Goal: Browse casually

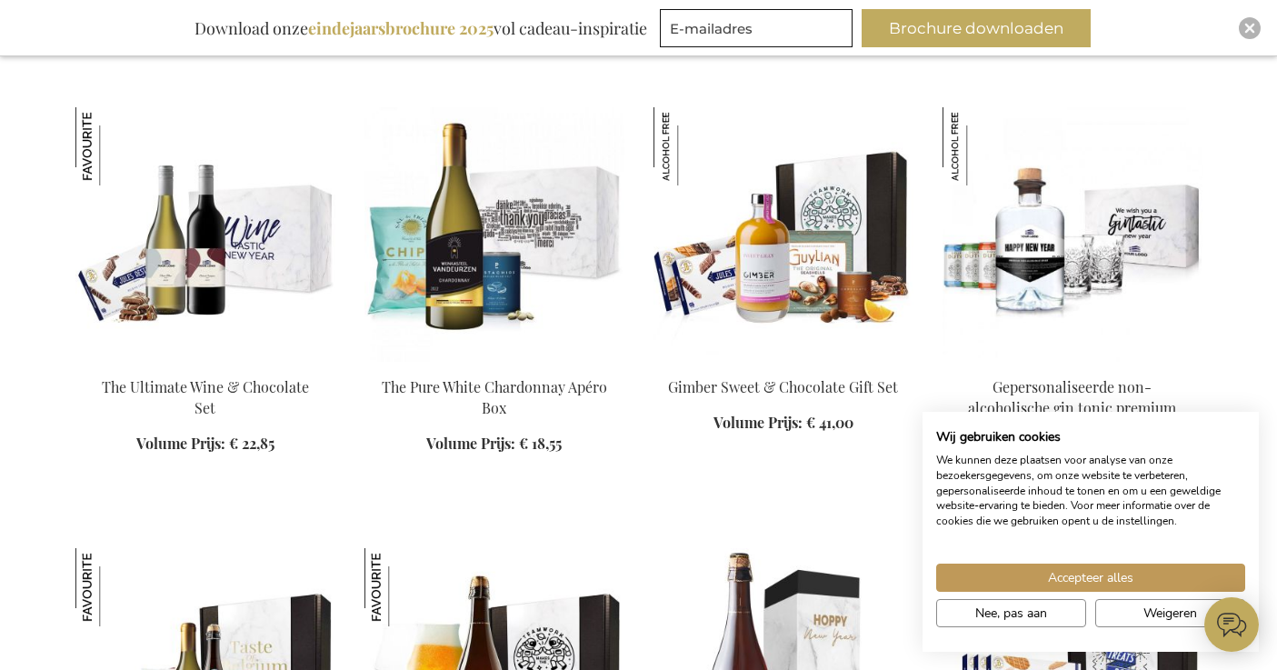
scroll to position [1103, 0]
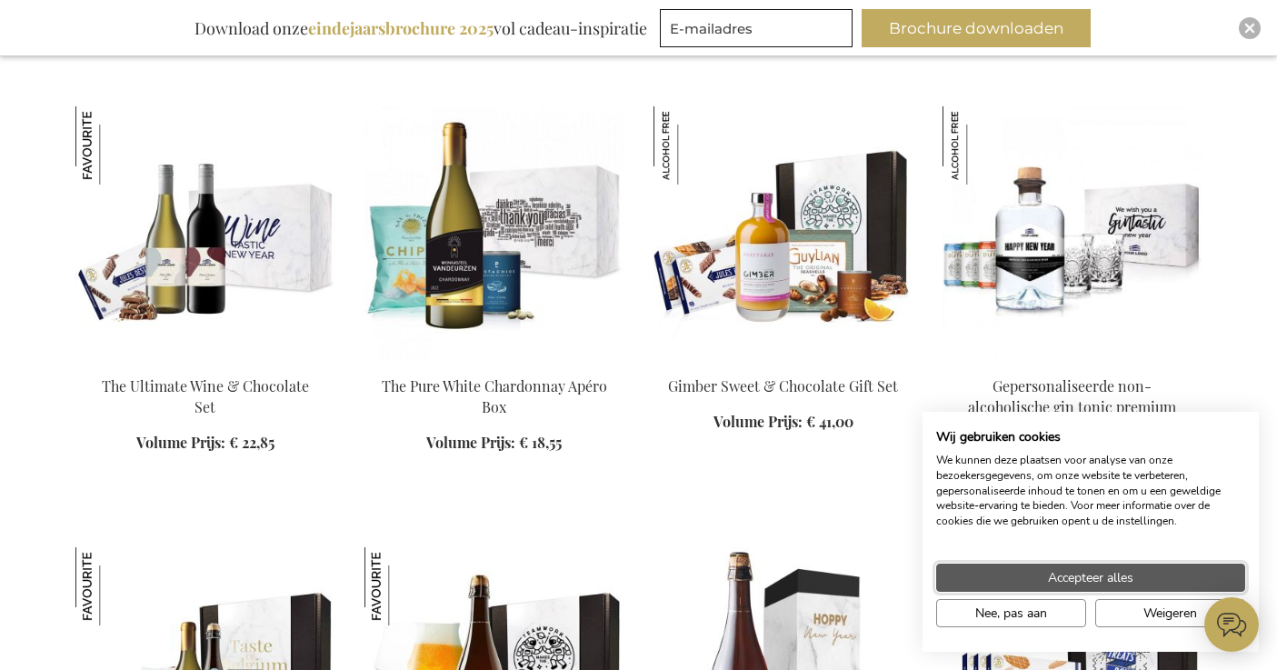
click at [1187, 575] on button "Accepteer alles" at bounding box center [1091, 578] width 309 height 28
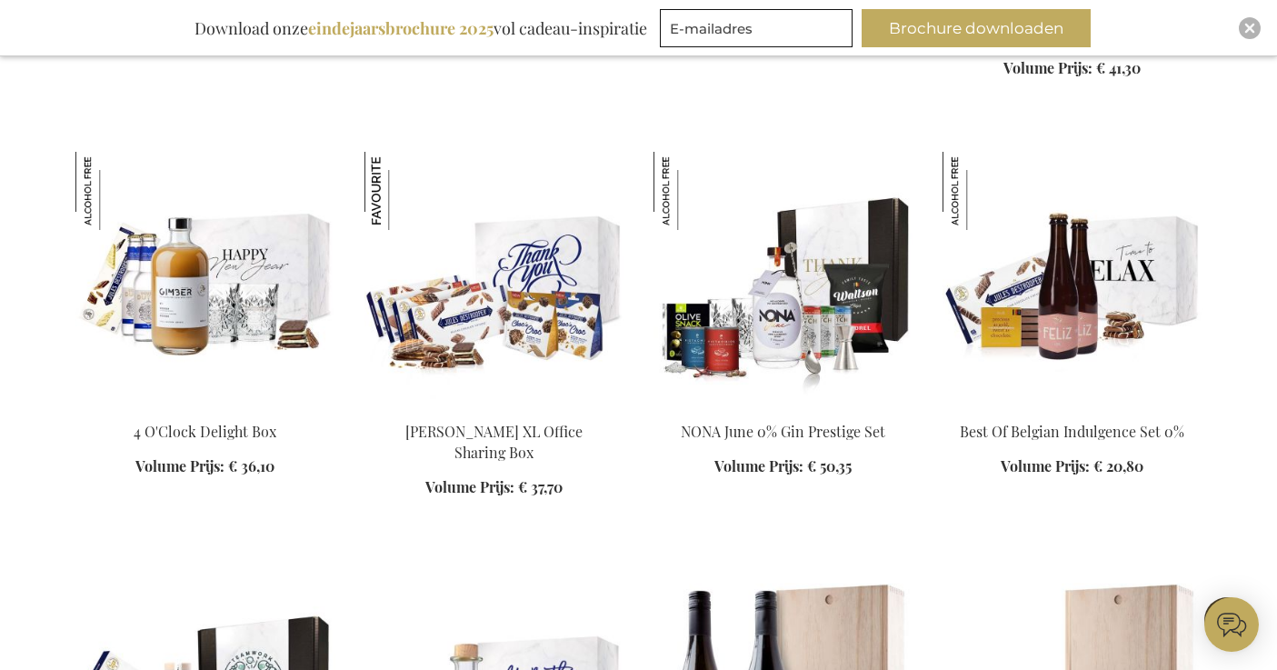
scroll to position [2003, 0]
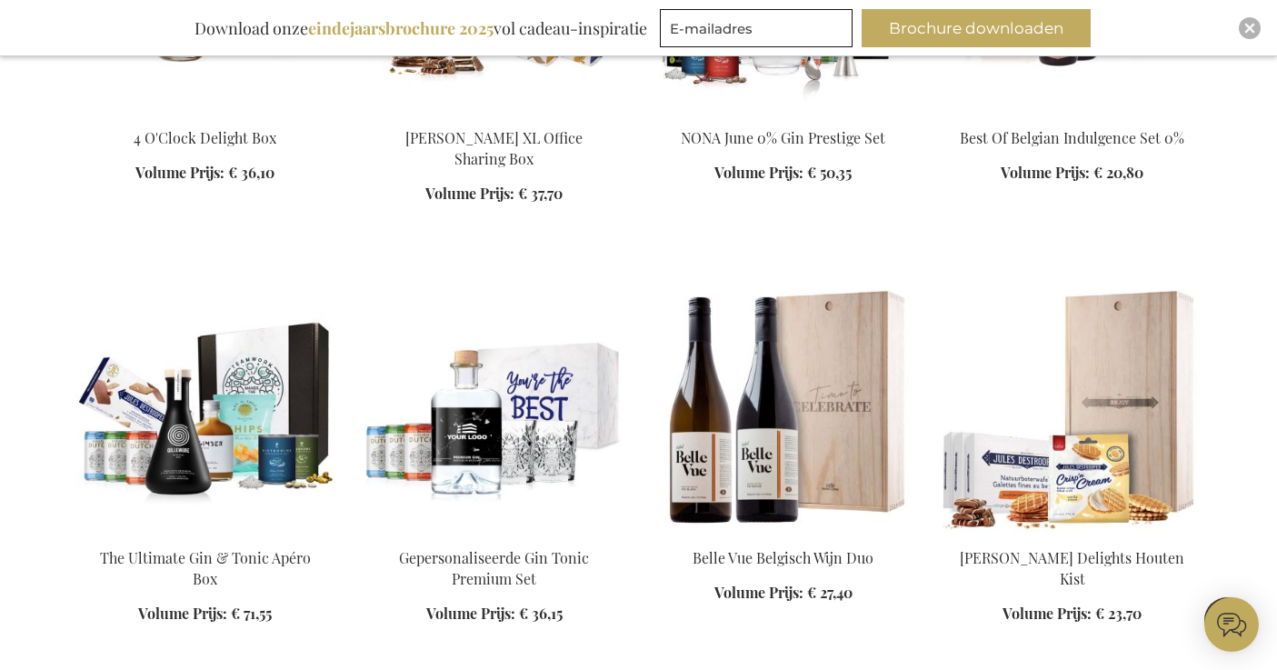
scroll to position [2766, 0]
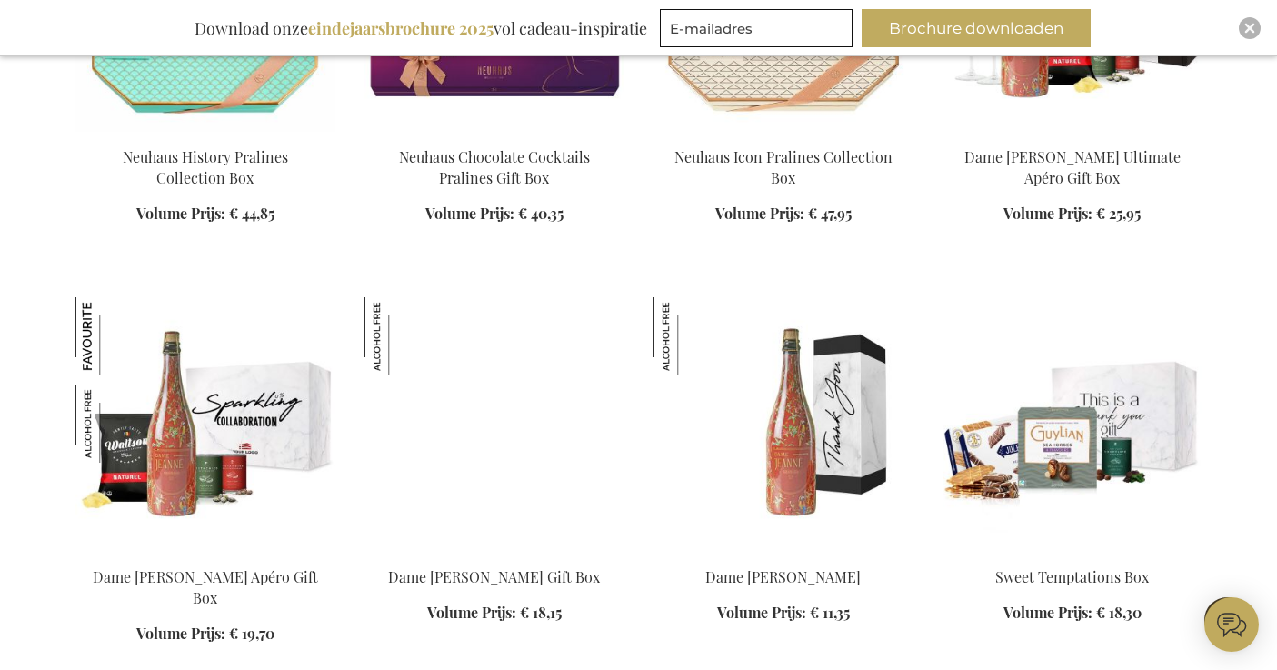
scroll to position [3592, 0]
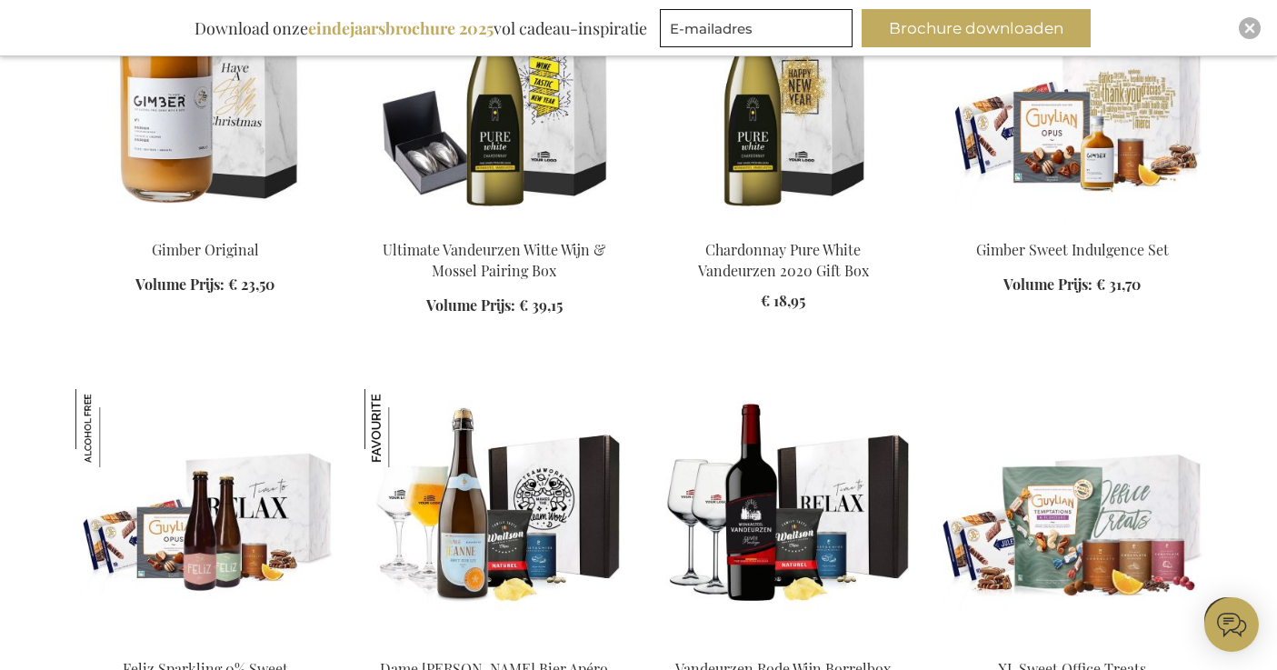
scroll to position [5847, 0]
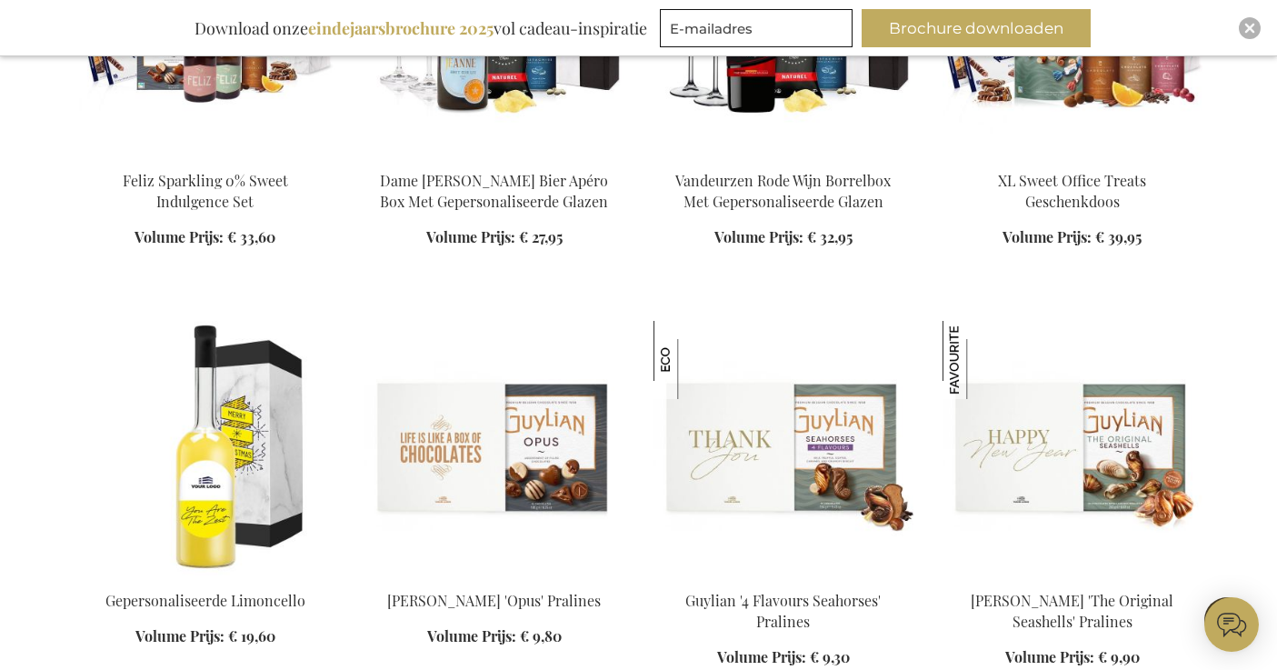
scroll to position [6045, 0]
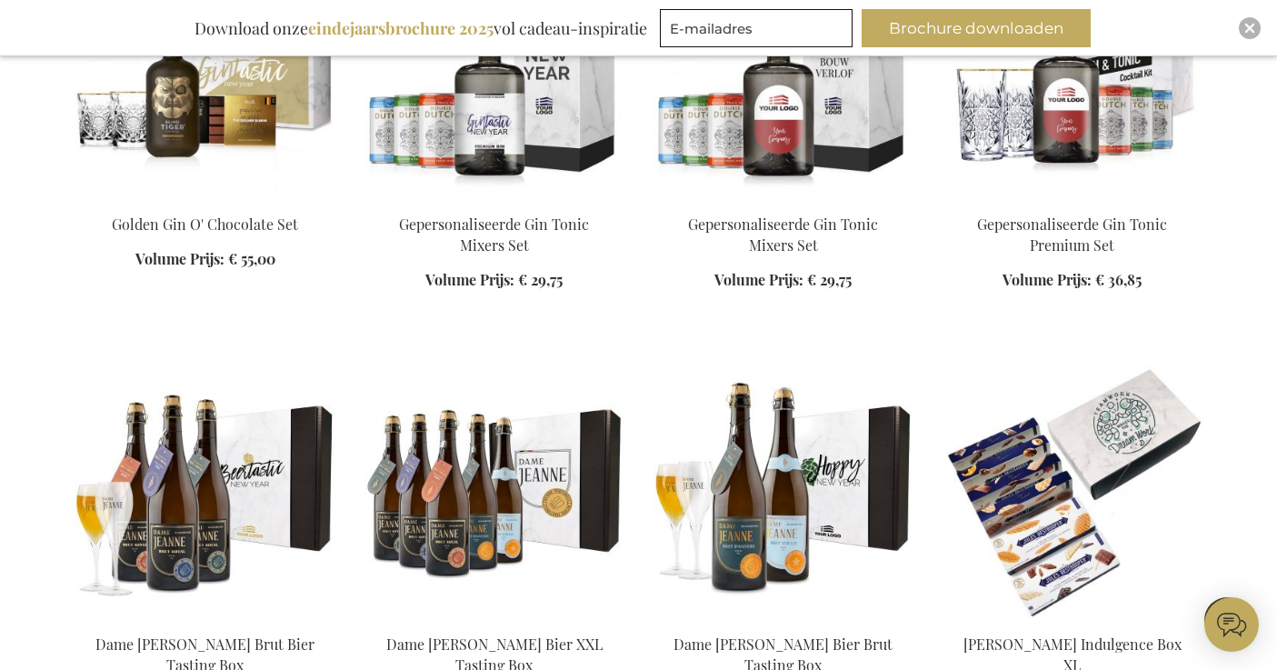
scroll to position [7721, 0]
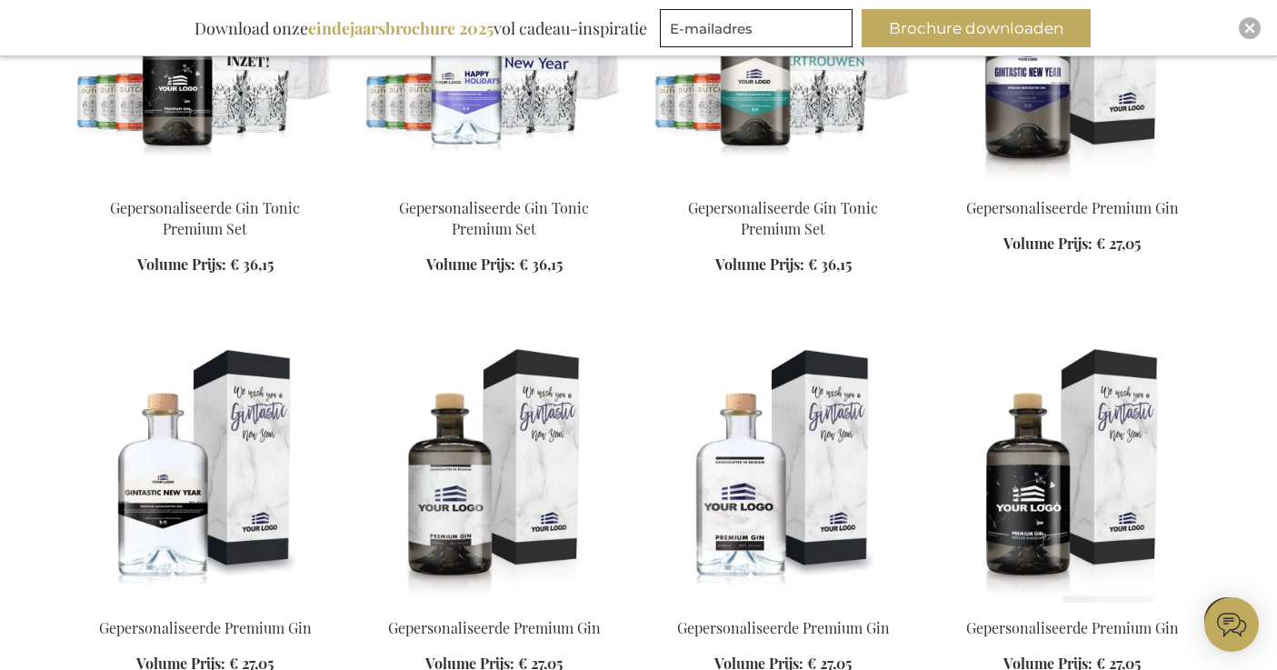
scroll to position [11577, 0]
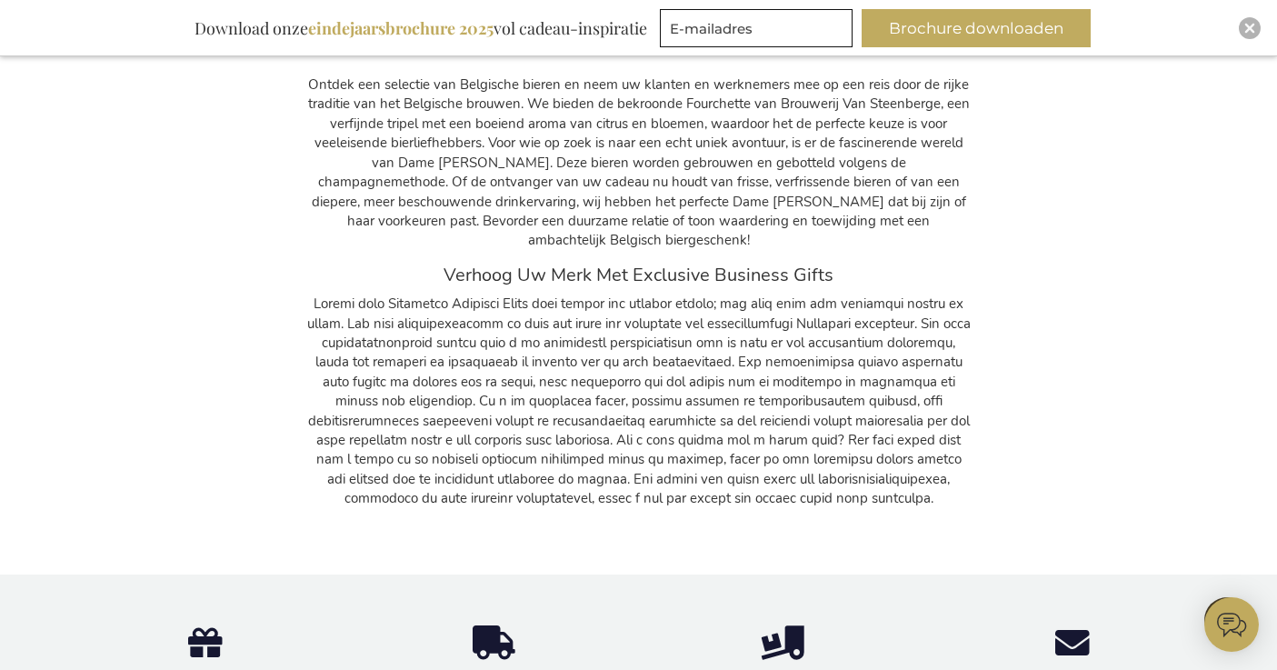
scroll to position [12513, 0]
